Goal: Navigation & Orientation: Go to known website

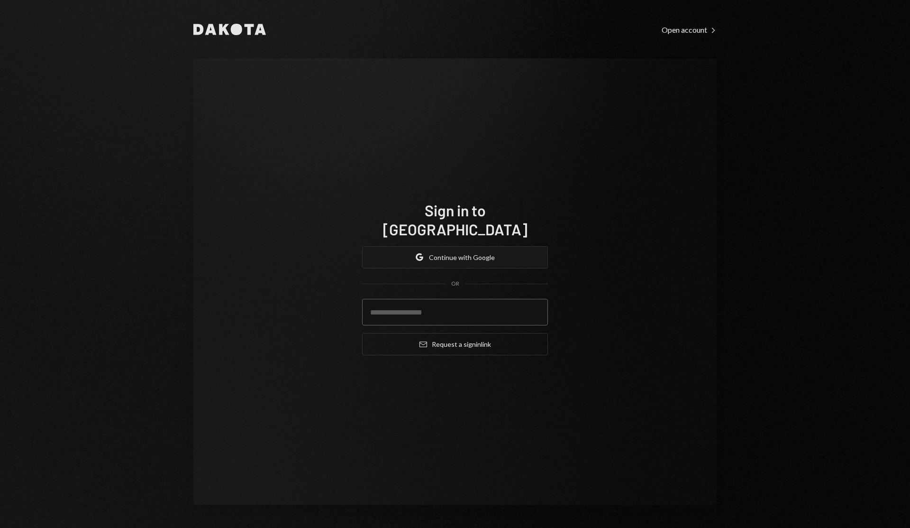
click at [520, 247] on button "Google Continue with Google" at bounding box center [455, 257] width 186 height 22
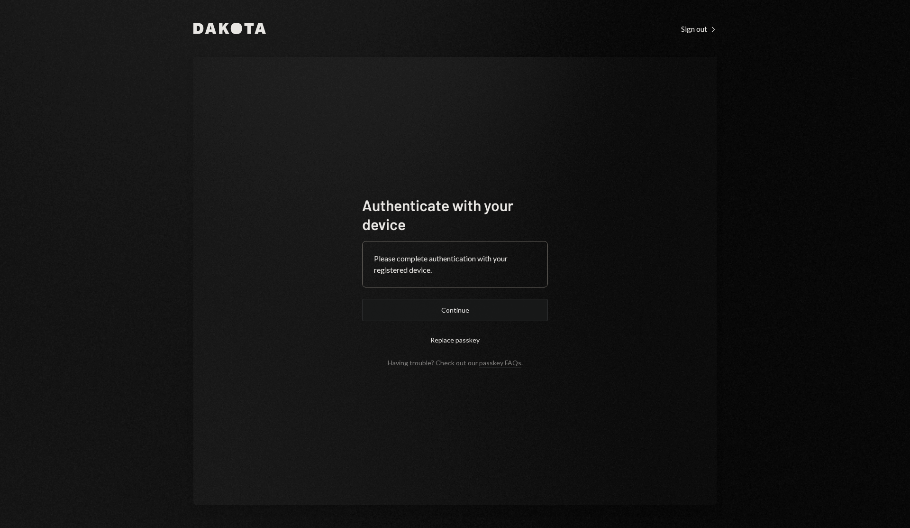
click at [492, 311] on button "Continue" at bounding box center [455, 310] width 186 height 22
